Goal: Information Seeking & Learning: Find specific fact

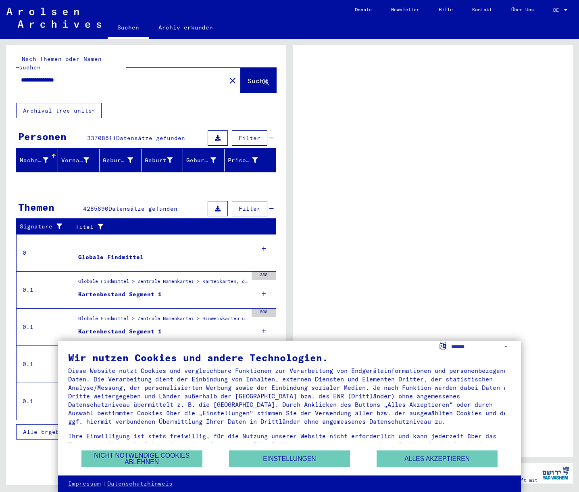
select select "*****"
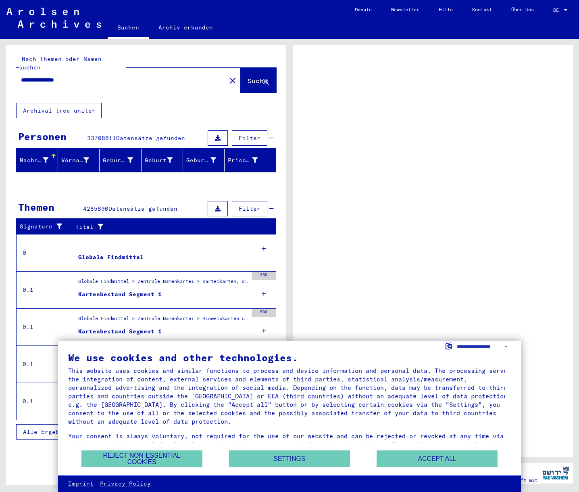
click at [442, 460] on button "Accept all" at bounding box center [437, 458] width 121 height 17
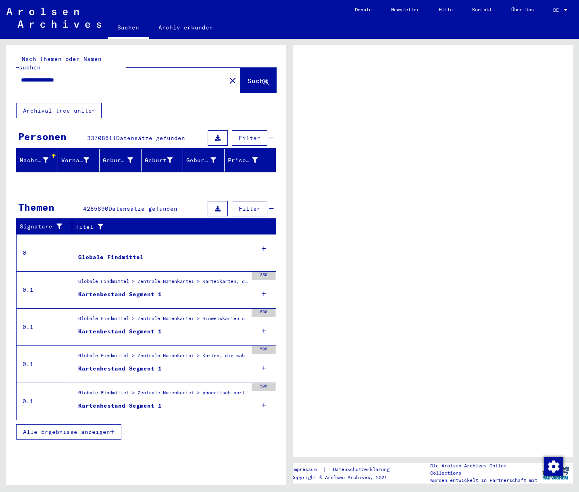
click at [567, 10] on div at bounding box center [566, 10] width 4 height 2
click at [558, 9] on span "DE" at bounding box center [557, 10] width 9 height 6
drag, startPoint x: 554, startPoint y: 9, endPoint x: 559, endPoint y: 11, distance: 5.8
click at [554, 9] on span "DE" at bounding box center [557, 10] width 9 height 6
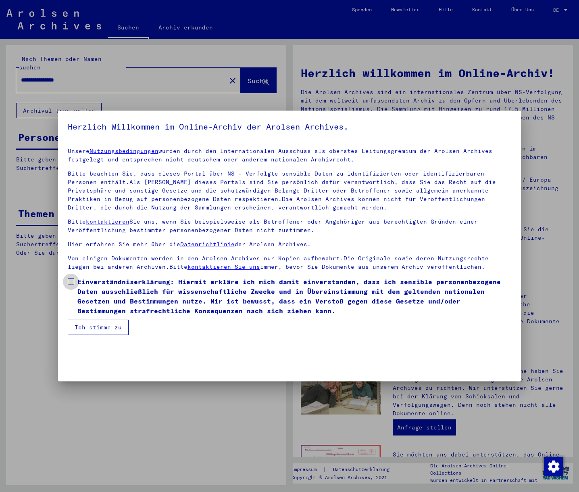
drag, startPoint x: 71, startPoint y: 281, endPoint x: 82, endPoint y: 294, distance: 17.1
click at [71, 281] on span at bounding box center [71, 281] width 6 height 6
drag, startPoint x: 106, startPoint y: 329, endPoint x: 112, endPoint y: 329, distance: 5.7
click at [108, 329] on button "Ich stimme zu" at bounding box center [98, 326] width 61 height 15
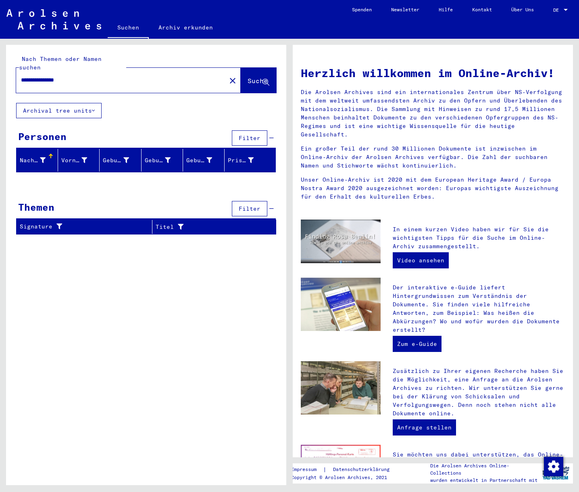
click at [562, 12] on span "DE" at bounding box center [557, 10] width 9 height 6
click at [550, 17] on span "English" at bounding box center [546, 14] width 20 height 6
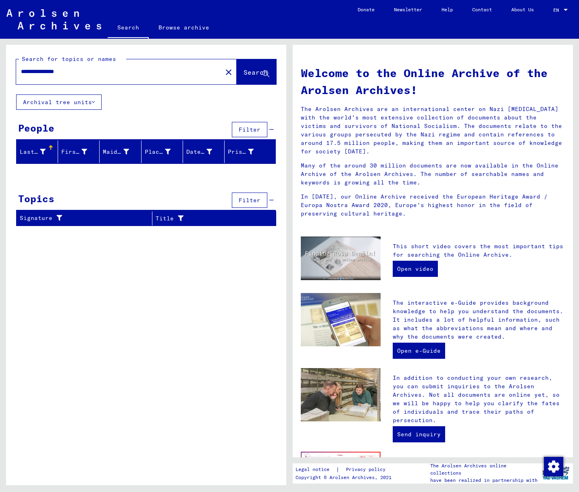
drag, startPoint x: 42, startPoint y: 71, endPoint x: 4, endPoint y: 65, distance: 38.4
click at [4, 65] on div "**********" at bounding box center [145, 262] width 290 height 446
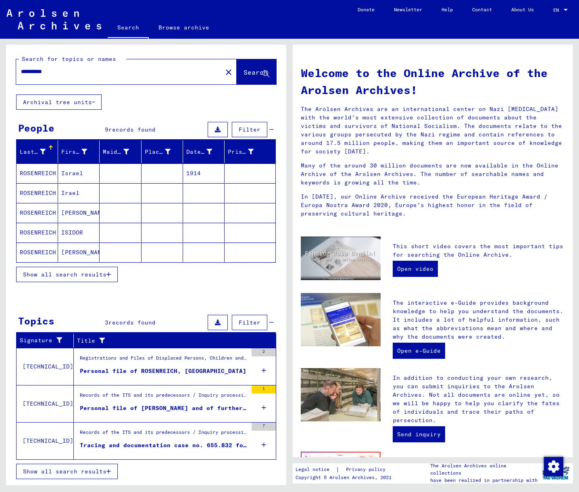
click at [35, 212] on mat-cell "ROSENREICH" at bounding box center [38, 212] width 42 height 19
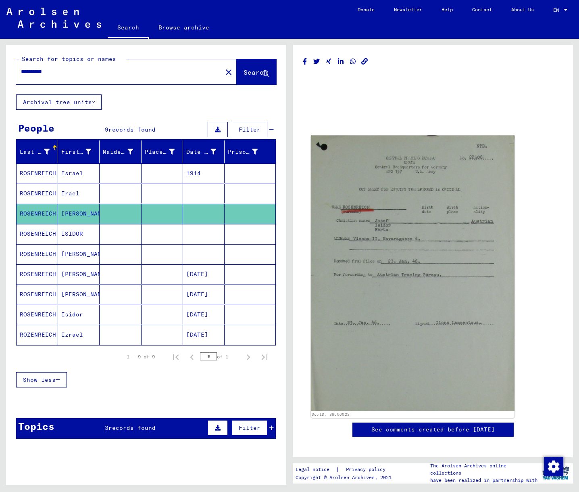
click at [392, 317] on img at bounding box center [413, 273] width 204 height 275
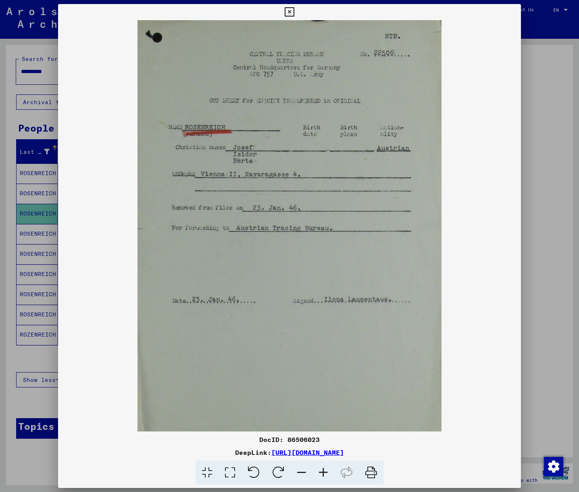
click at [296, 15] on button at bounding box center [289, 12] width 14 height 16
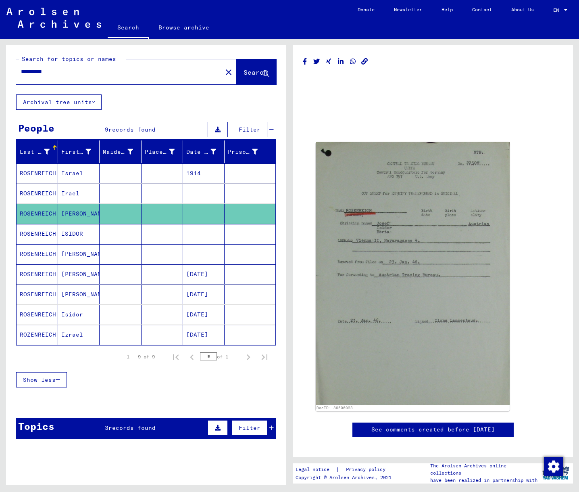
click at [50, 335] on mat-cell "ROZENREICH" at bounding box center [38, 335] width 42 height 20
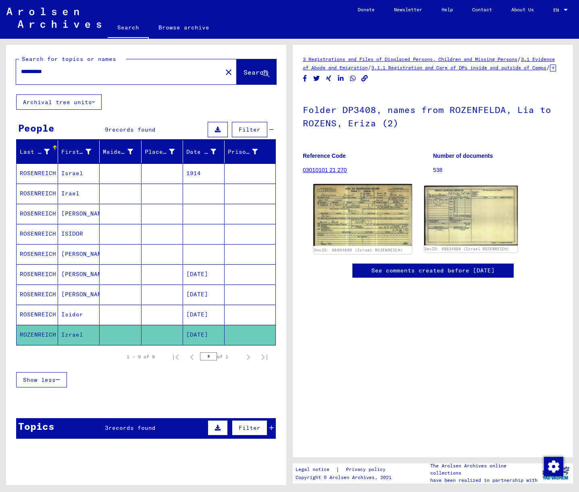
click at [359, 229] on img at bounding box center [362, 215] width 98 height 62
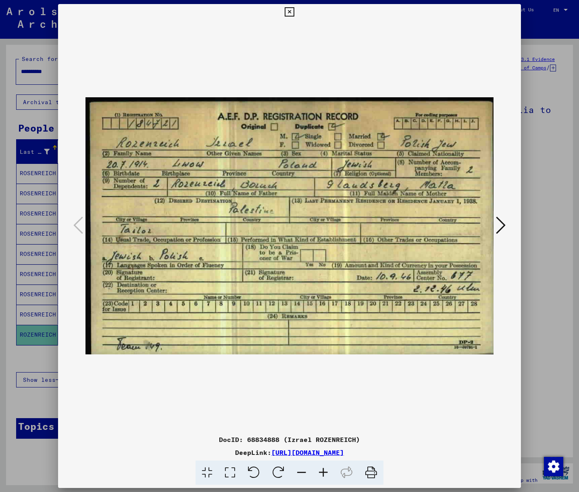
drag, startPoint x: 510, startPoint y: 226, endPoint x: 506, endPoint y: 226, distance: 4.1
click at [509, 226] on div at bounding box center [289, 225] width 463 height 411
click at [505, 226] on icon at bounding box center [501, 224] width 10 height 19
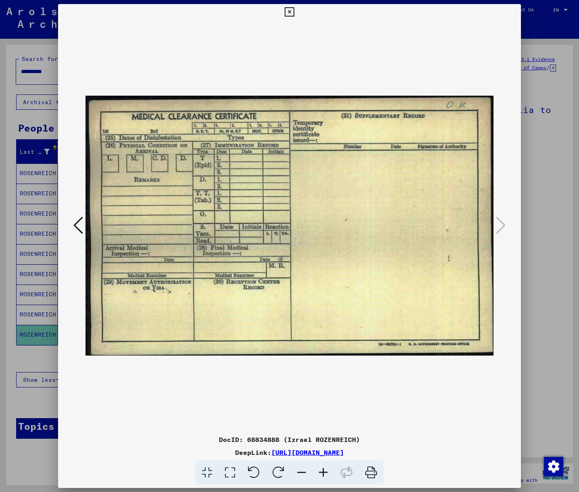
click at [72, 225] on button at bounding box center [78, 225] width 15 height 23
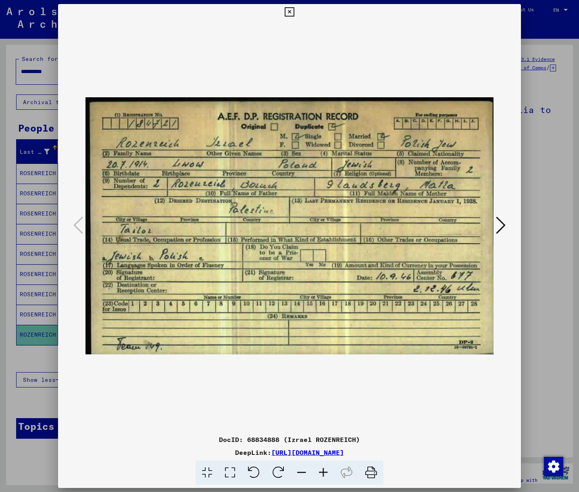
click at [294, 13] on icon at bounding box center [289, 12] width 9 height 10
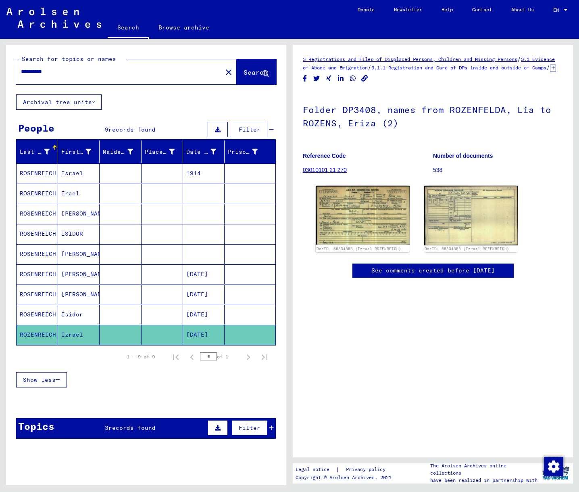
click at [76, 313] on mat-cell "Isidor" at bounding box center [79, 314] width 42 height 20
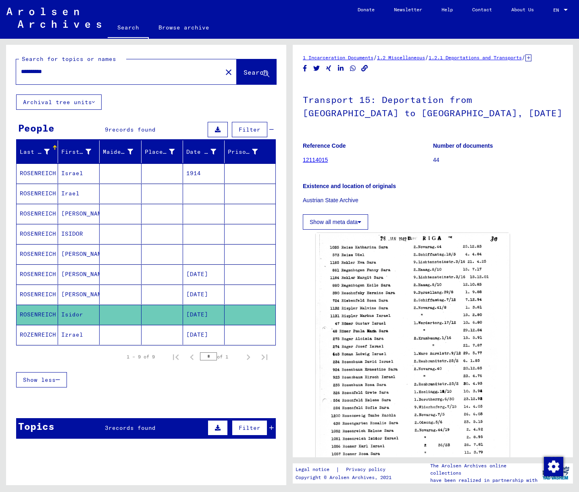
scroll to position [0, 0]
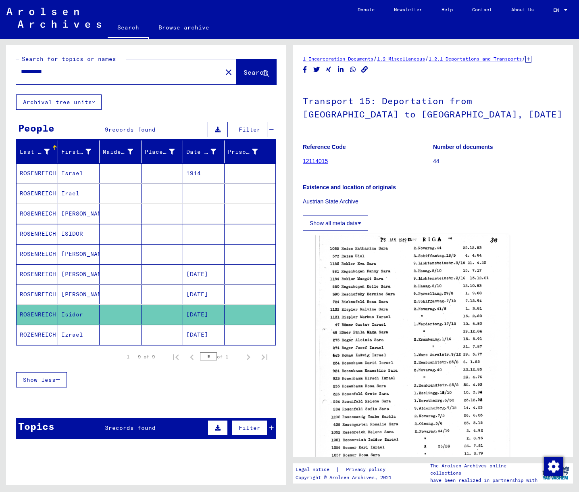
click at [76, 294] on mat-cell "[PERSON_NAME]" at bounding box center [79, 294] width 42 height 20
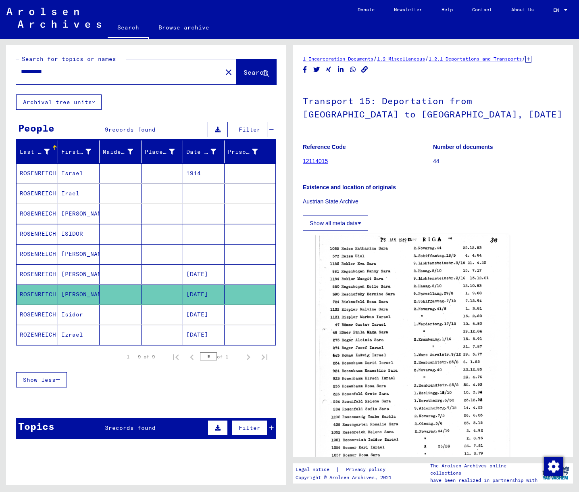
click at [78, 292] on mat-cell "[PERSON_NAME]" at bounding box center [79, 294] width 42 height 20
click at [70, 275] on mat-cell "[PERSON_NAME]" at bounding box center [79, 274] width 42 height 20
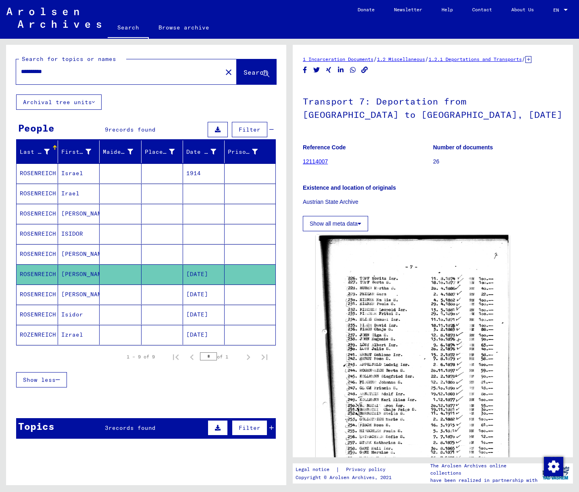
click at [70, 252] on mat-cell "[PERSON_NAME]" at bounding box center [79, 254] width 42 height 20
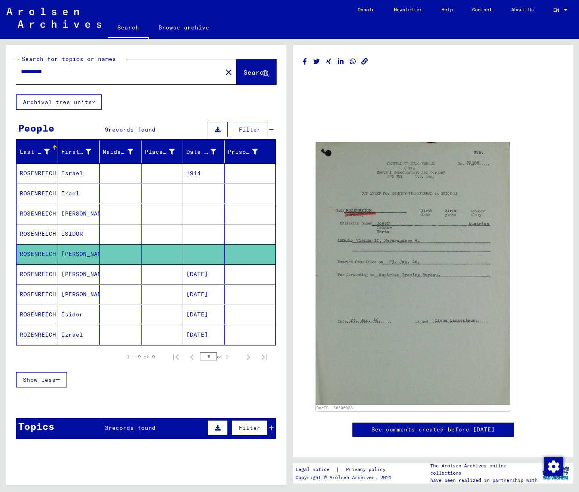
click at [71, 235] on mat-cell "ISIDOR" at bounding box center [79, 234] width 42 height 20
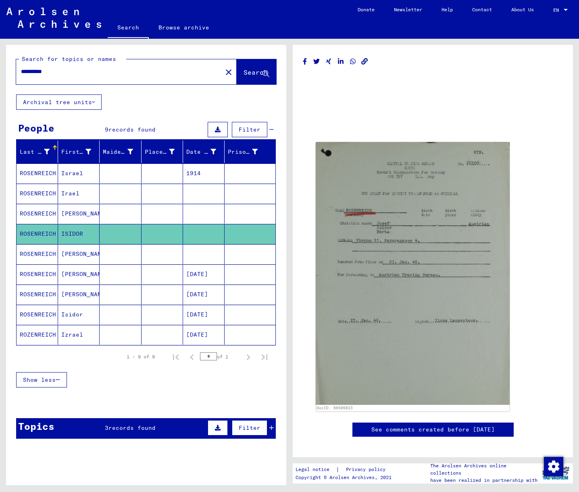
click at [72, 235] on mat-cell "ISIDOR" at bounding box center [79, 234] width 42 height 20
click at [71, 214] on mat-cell "[PERSON_NAME]" at bounding box center [79, 214] width 42 height 20
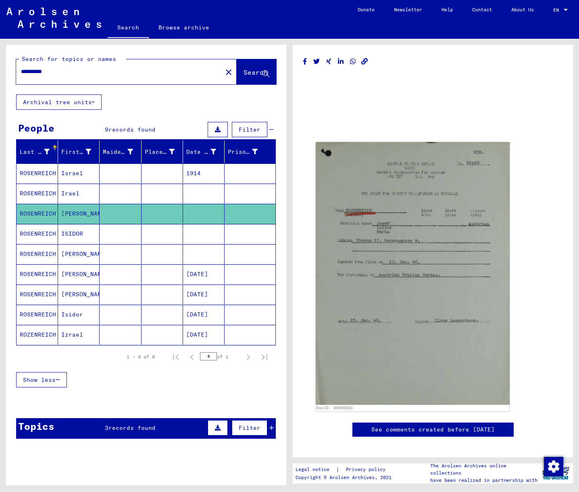
click at [69, 192] on mat-cell "Irael" at bounding box center [79, 193] width 42 height 20
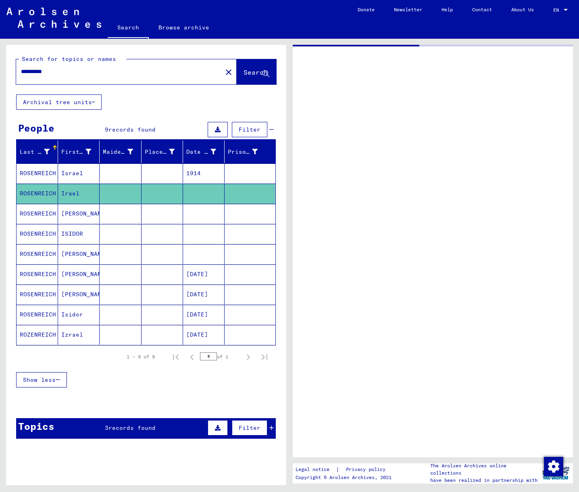
click at [69, 192] on mat-cell "Irael" at bounding box center [79, 193] width 42 height 20
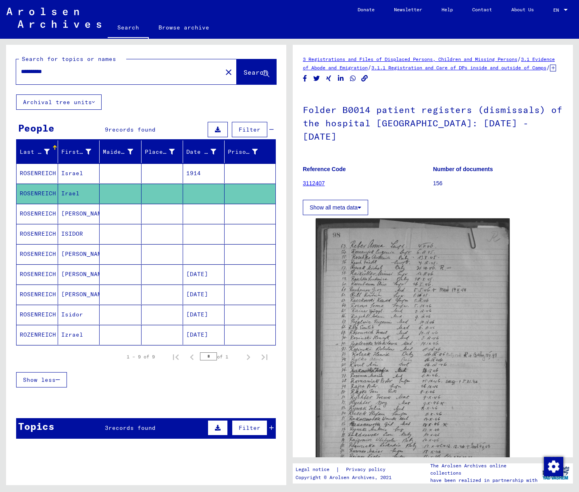
click at [76, 173] on mat-cell "Israel" at bounding box center [79, 173] width 42 height 20
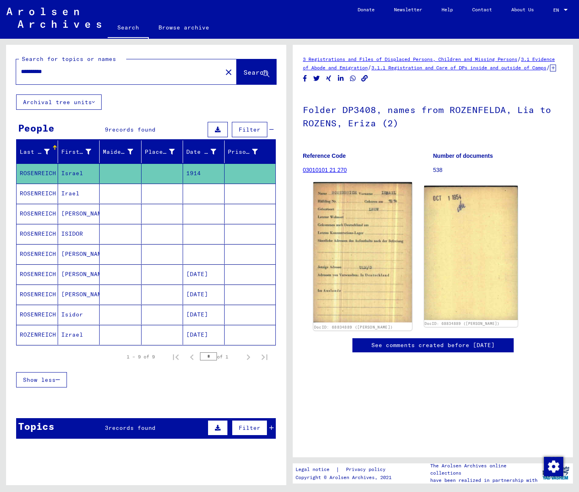
click at [376, 250] on img at bounding box center [362, 252] width 98 height 140
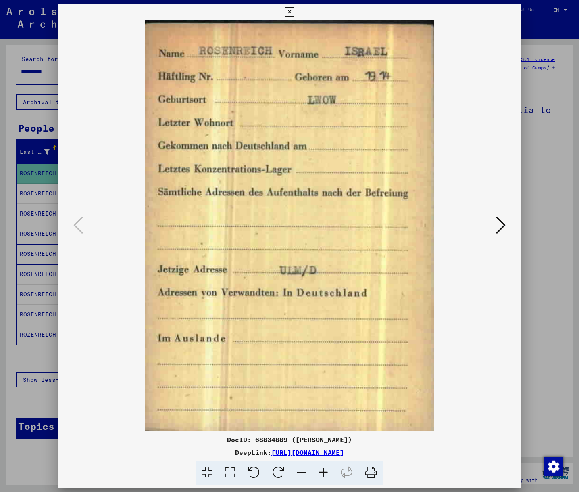
click at [497, 229] on icon at bounding box center [501, 224] width 10 height 19
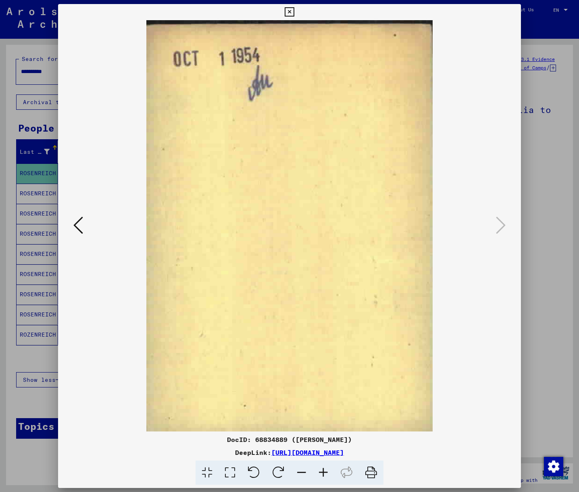
click at [294, 10] on icon at bounding box center [289, 12] width 9 height 10
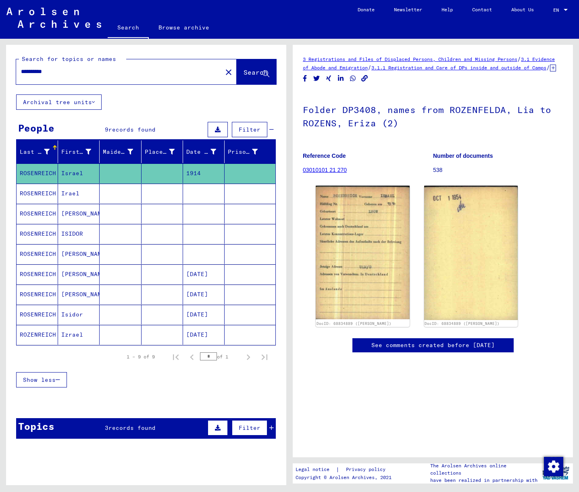
click at [63, 71] on input "**********" at bounding box center [119, 71] width 196 height 8
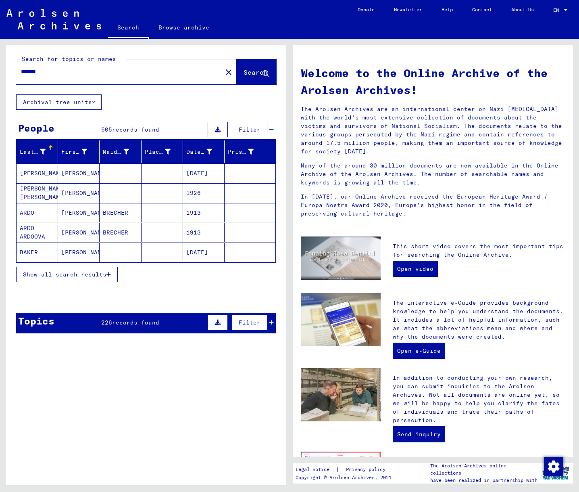
click at [55, 70] on input "*******" at bounding box center [117, 71] width 192 height 8
click at [85, 274] on span "Show all search results" at bounding box center [64, 274] width 83 height 7
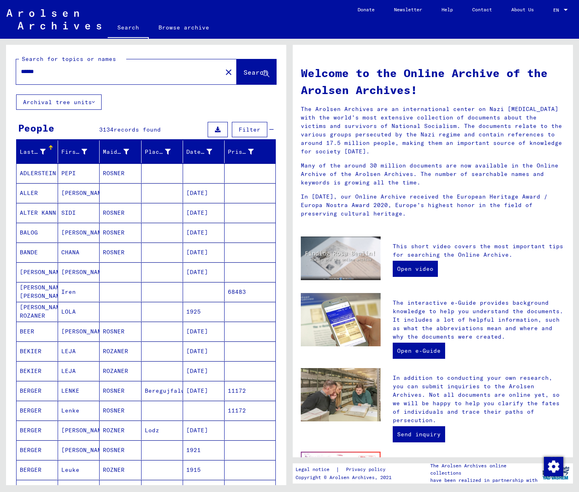
click at [22, 72] on input "******" at bounding box center [117, 71] width 192 height 8
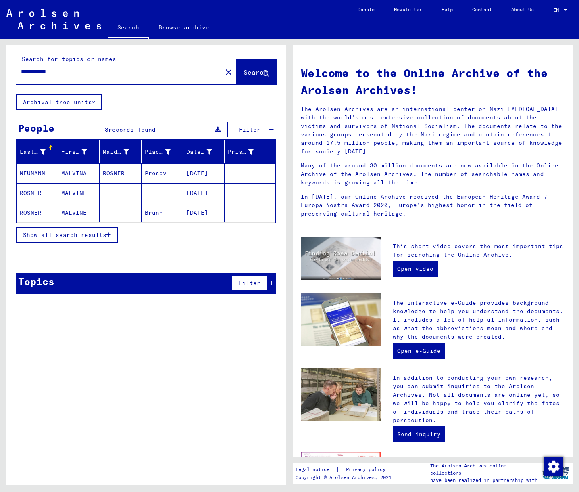
click at [76, 192] on mat-cell "MALVINE" at bounding box center [79, 192] width 42 height 19
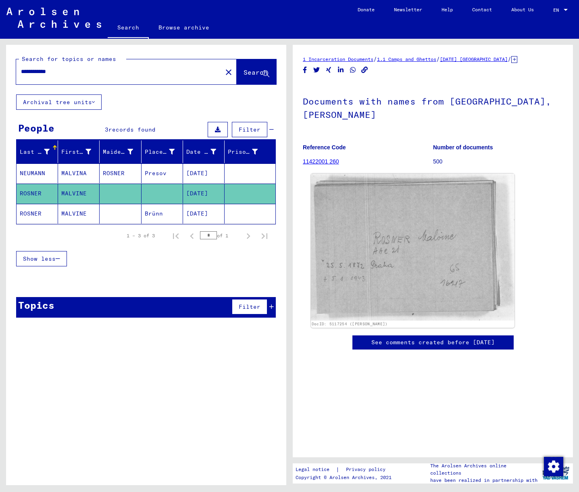
click at [434, 254] on img at bounding box center [413, 246] width 204 height 147
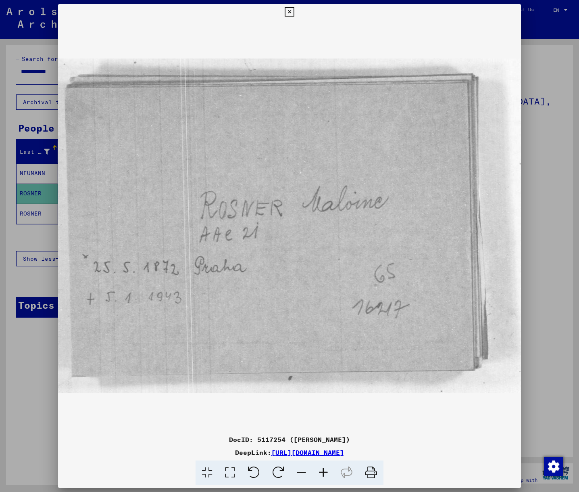
click at [294, 13] on icon at bounding box center [289, 12] width 9 height 10
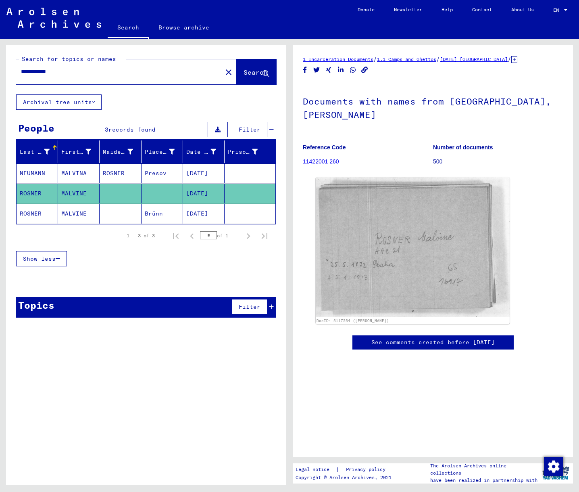
click at [76, 209] on mat-cell "MALVINE" at bounding box center [79, 214] width 42 height 20
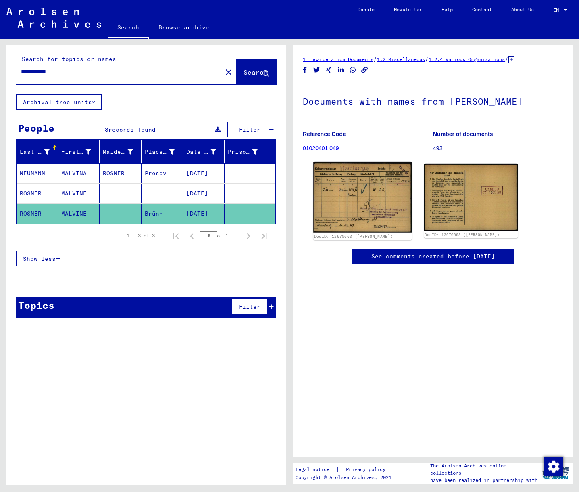
click at [359, 182] on img at bounding box center [362, 197] width 98 height 71
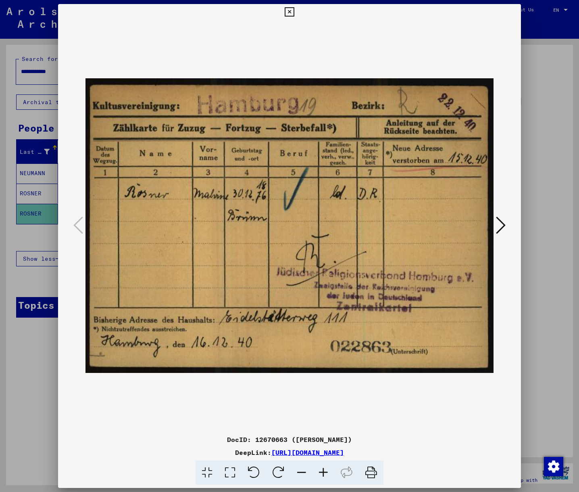
click at [316, 453] on link "[URL][DOMAIN_NAME]" at bounding box center [307, 452] width 73 height 8
drag, startPoint x: 495, startPoint y: 223, endPoint x: 505, endPoint y: 223, distance: 10.5
click at [496, 223] on button at bounding box center [501, 225] width 15 height 23
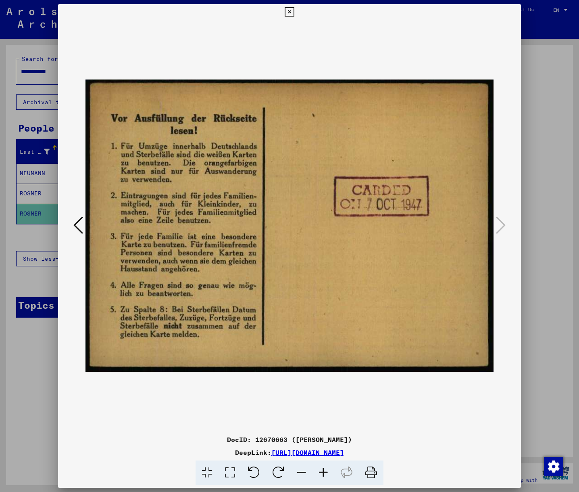
click at [294, 13] on icon at bounding box center [289, 12] width 9 height 10
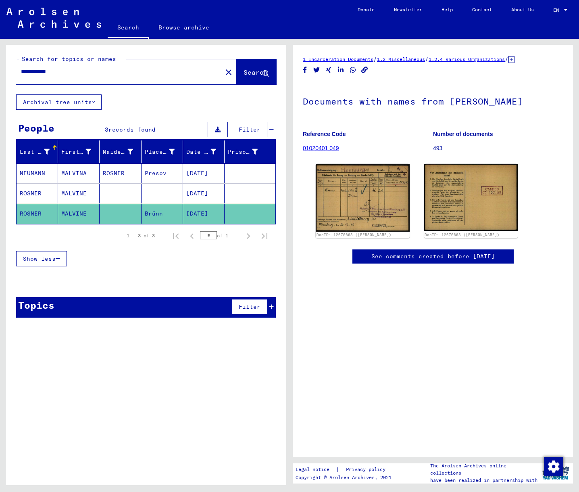
click at [71, 168] on mat-cell "MALVINA" at bounding box center [79, 173] width 42 height 20
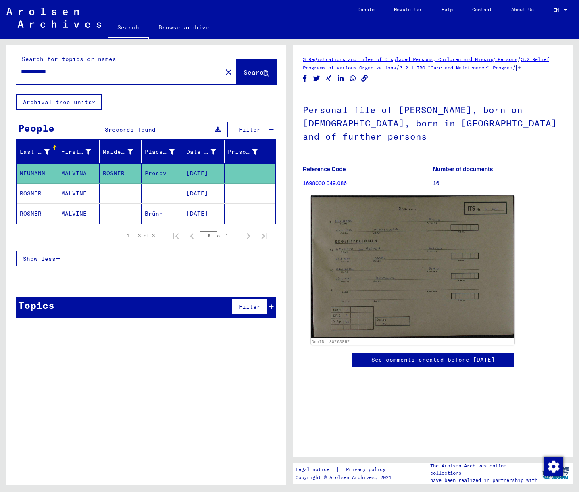
click at [411, 250] on img at bounding box center [413, 266] width 204 height 142
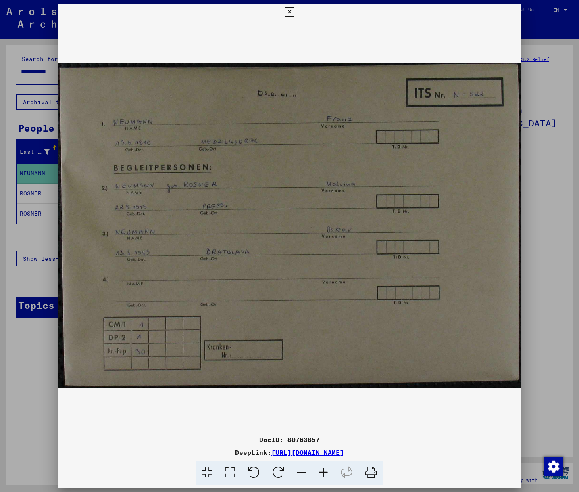
click at [296, 15] on button at bounding box center [289, 12] width 14 height 16
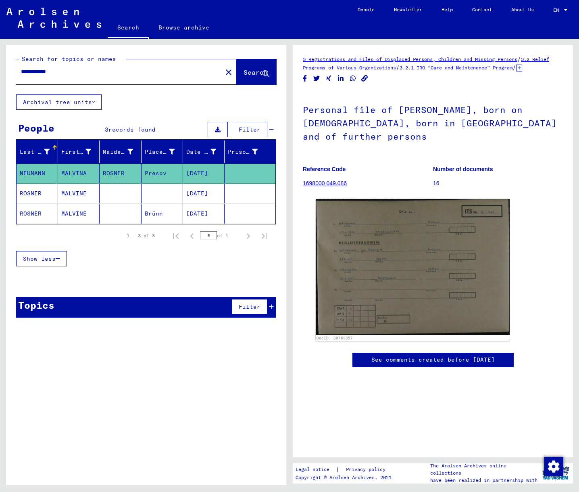
click at [70, 192] on mat-cell "MALVINE" at bounding box center [79, 193] width 42 height 20
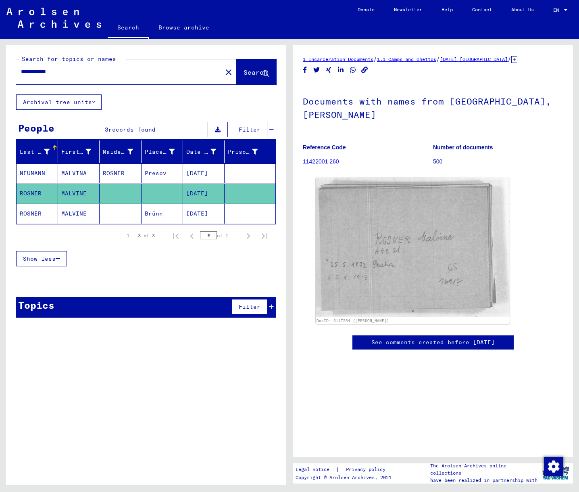
click at [77, 212] on mat-cell "MALVINE" at bounding box center [79, 214] width 42 height 20
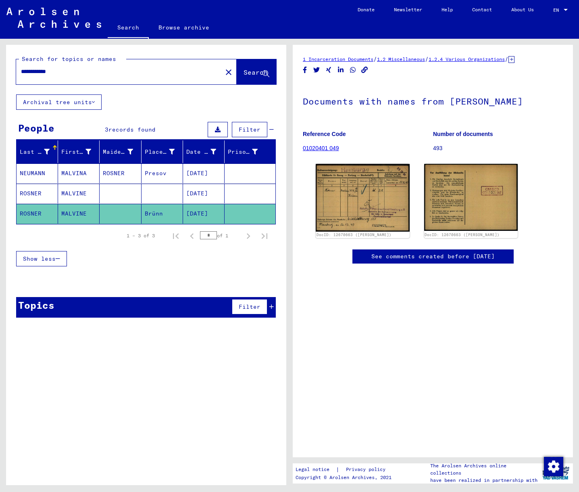
click at [41, 75] on input "**********" at bounding box center [119, 71] width 196 height 8
type input "*"
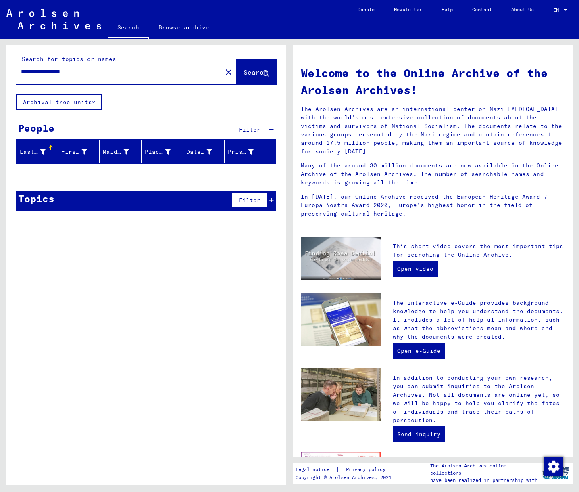
drag, startPoint x: 87, startPoint y: 76, endPoint x: 99, endPoint y: 75, distance: 12.1
click at [96, 75] on input "**********" at bounding box center [117, 71] width 192 height 8
click at [81, 73] on input "**********" at bounding box center [117, 71] width 192 height 8
drag, startPoint x: 81, startPoint y: 73, endPoint x: 58, endPoint y: 69, distance: 23.2
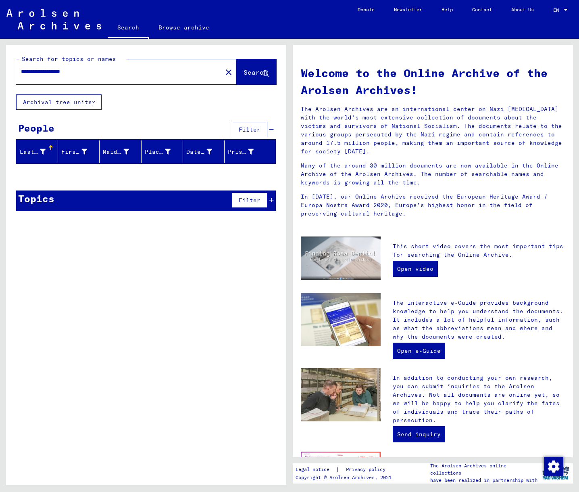
click at [80, 72] on input "**********" at bounding box center [117, 71] width 192 height 8
drag, startPoint x: 50, startPoint y: 70, endPoint x: 112, endPoint y: 75, distance: 62.7
click at [112, 75] on input "**********" at bounding box center [117, 71] width 192 height 8
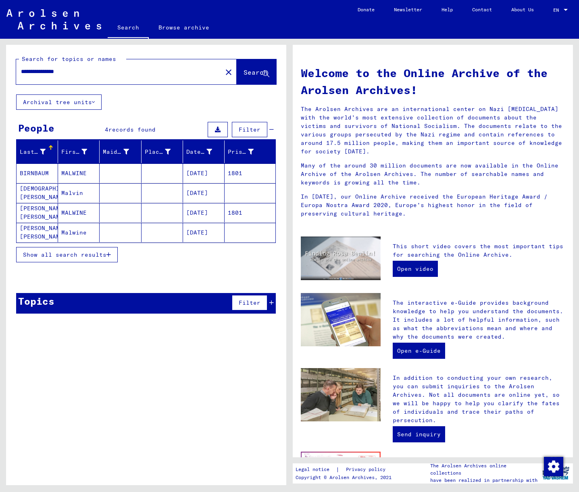
click at [69, 171] on mat-cell "MALWINE" at bounding box center [79, 172] width 42 height 19
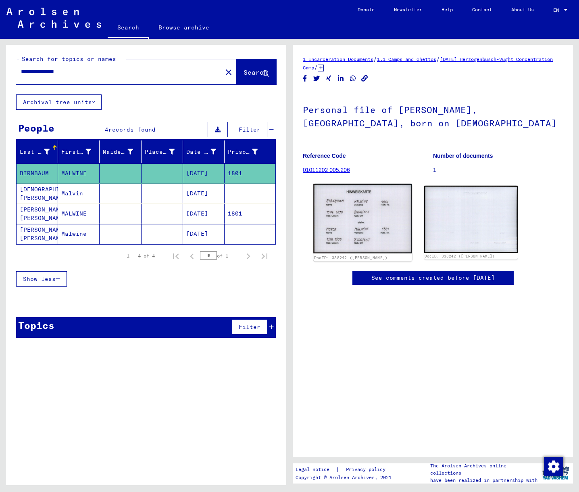
click at [387, 221] on img at bounding box center [362, 218] width 98 height 69
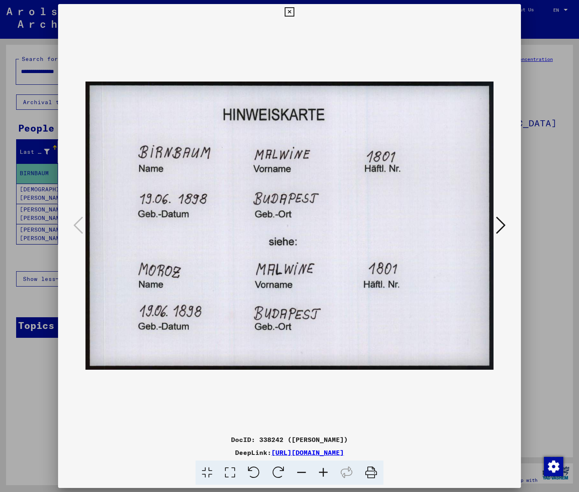
click at [294, 12] on icon at bounding box center [289, 12] width 9 height 10
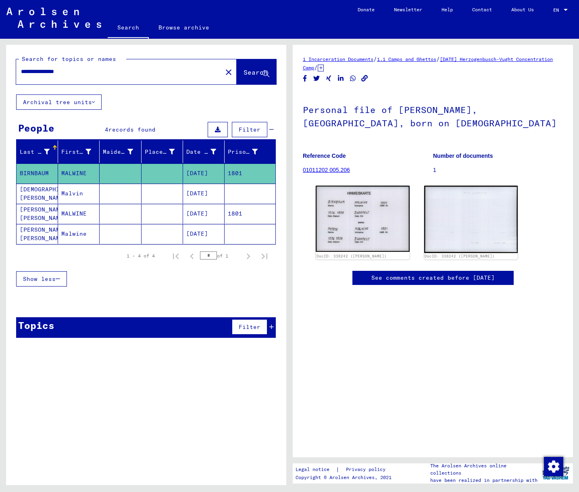
click at [66, 71] on input "**********" at bounding box center [119, 71] width 196 height 8
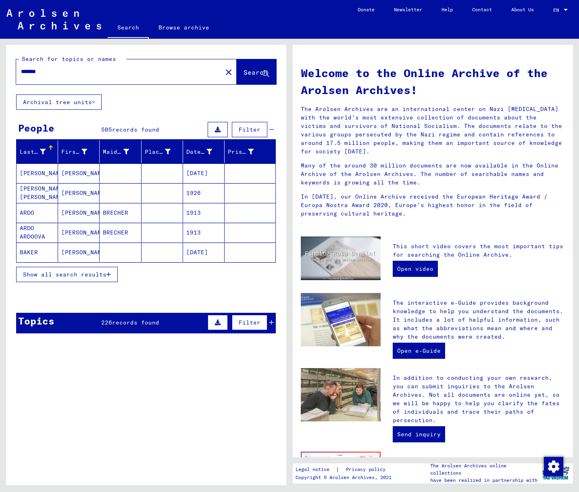
click at [57, 68] on input "*******" at bounding box center [117, 71] width 192 height 8
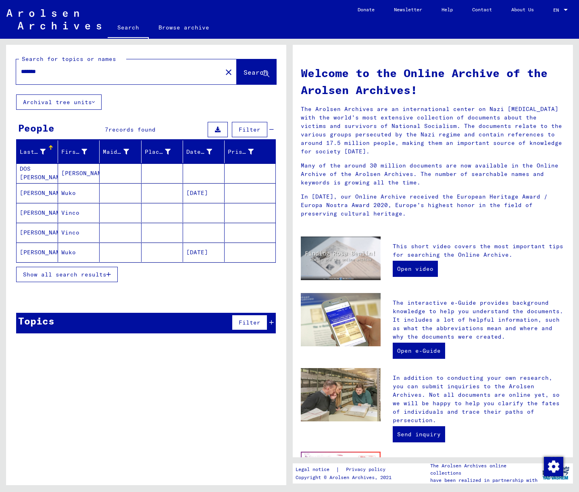
click at [52, 70] on input "*******" at bounding box center [117, 71] width 192 height 8
type input "******"
